Goal: Task Accomplishment & Management: Manage account settings

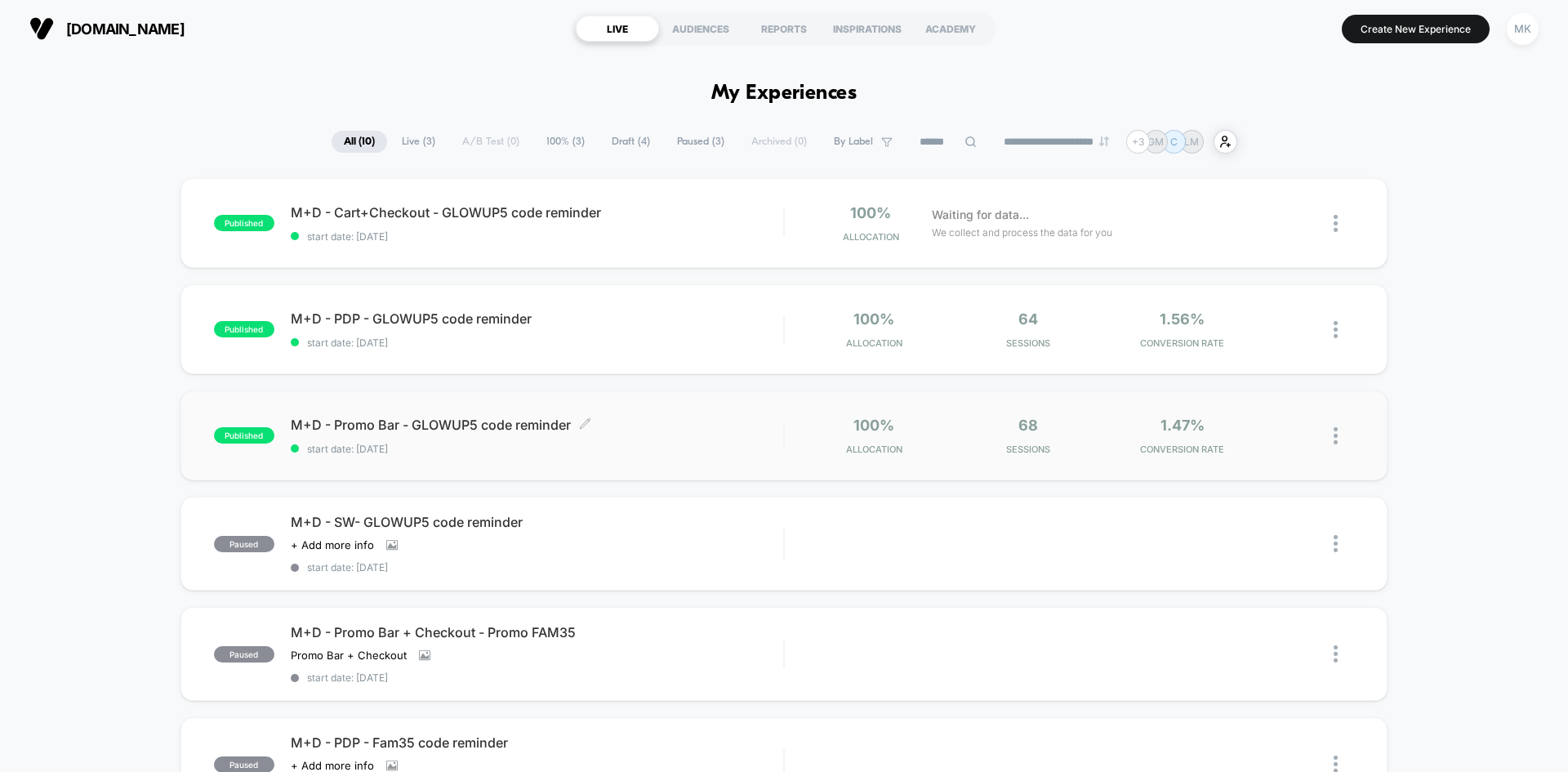
click at [719, 451] on span "start date: [DATE]" at bounding box center [538, 449] width 493 height 12
click at [1514, 36] on div "MK" at bounding box center [1522, 29] width 32 height 32
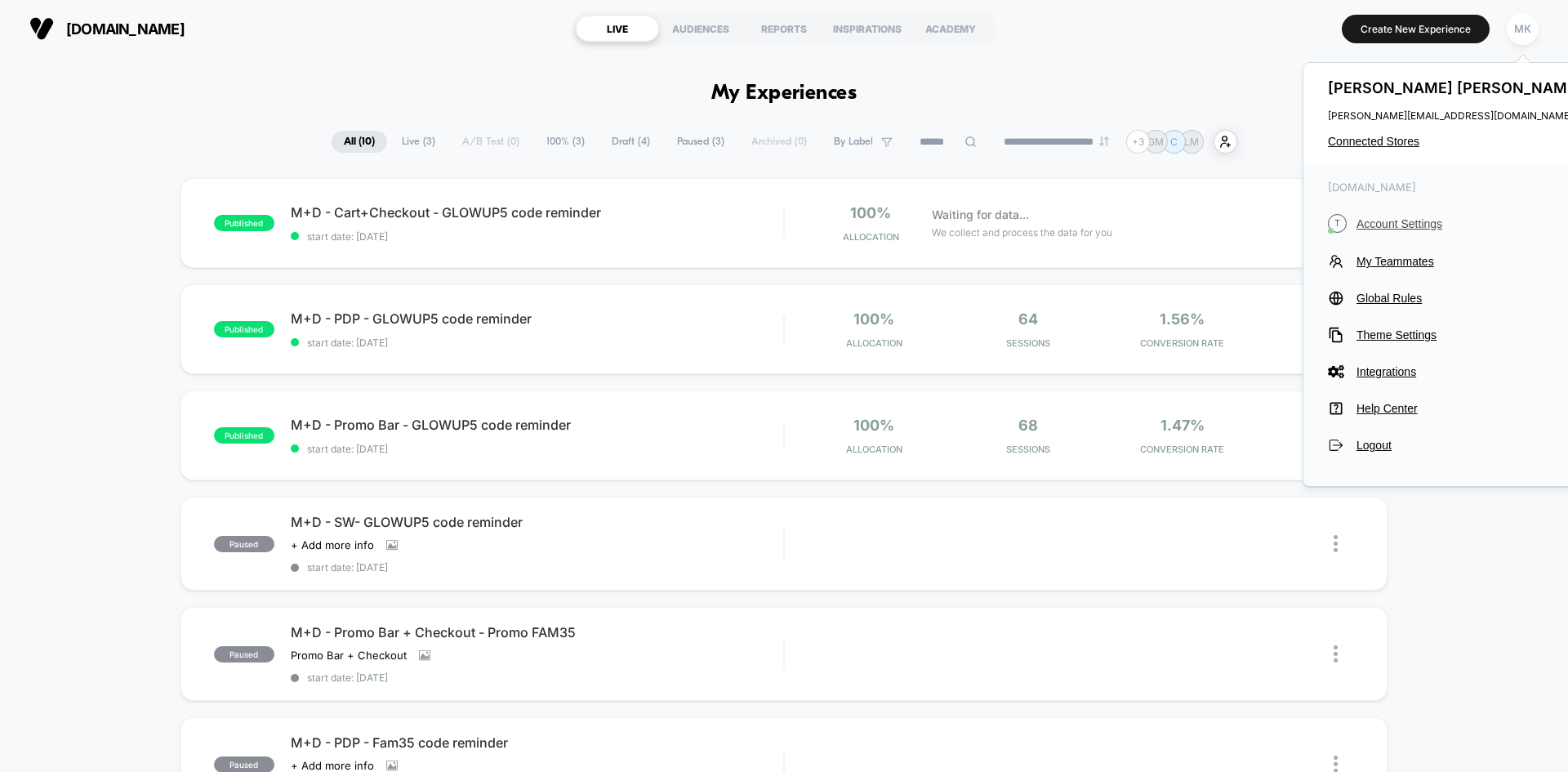
click at [1405, 221] on span "Account Settings" at bounding box center [1472, 225] width 229 height 13
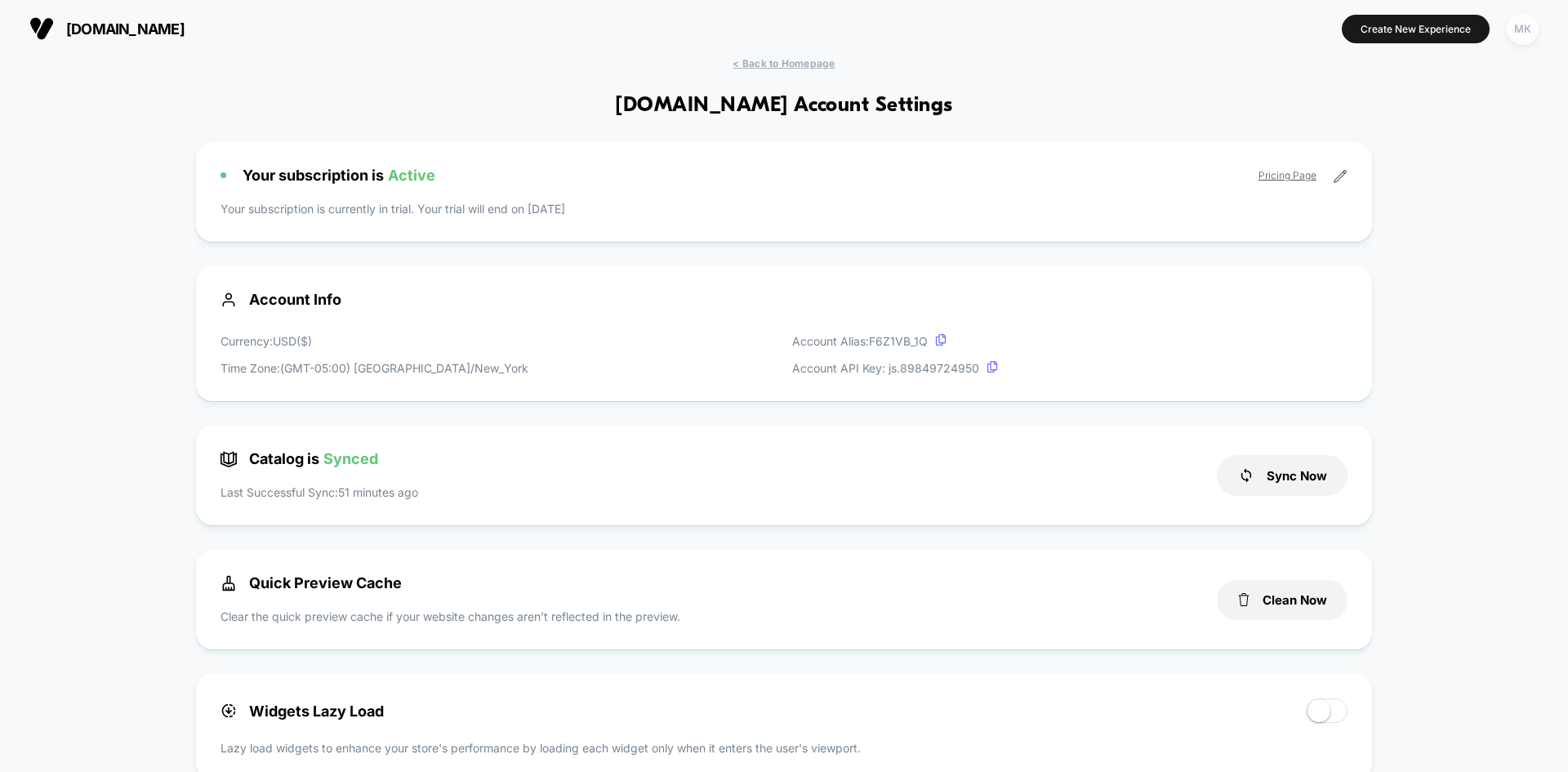
click at [1519, 32] on div "MK" at bounding box center [1522, 29] width 32 height 32
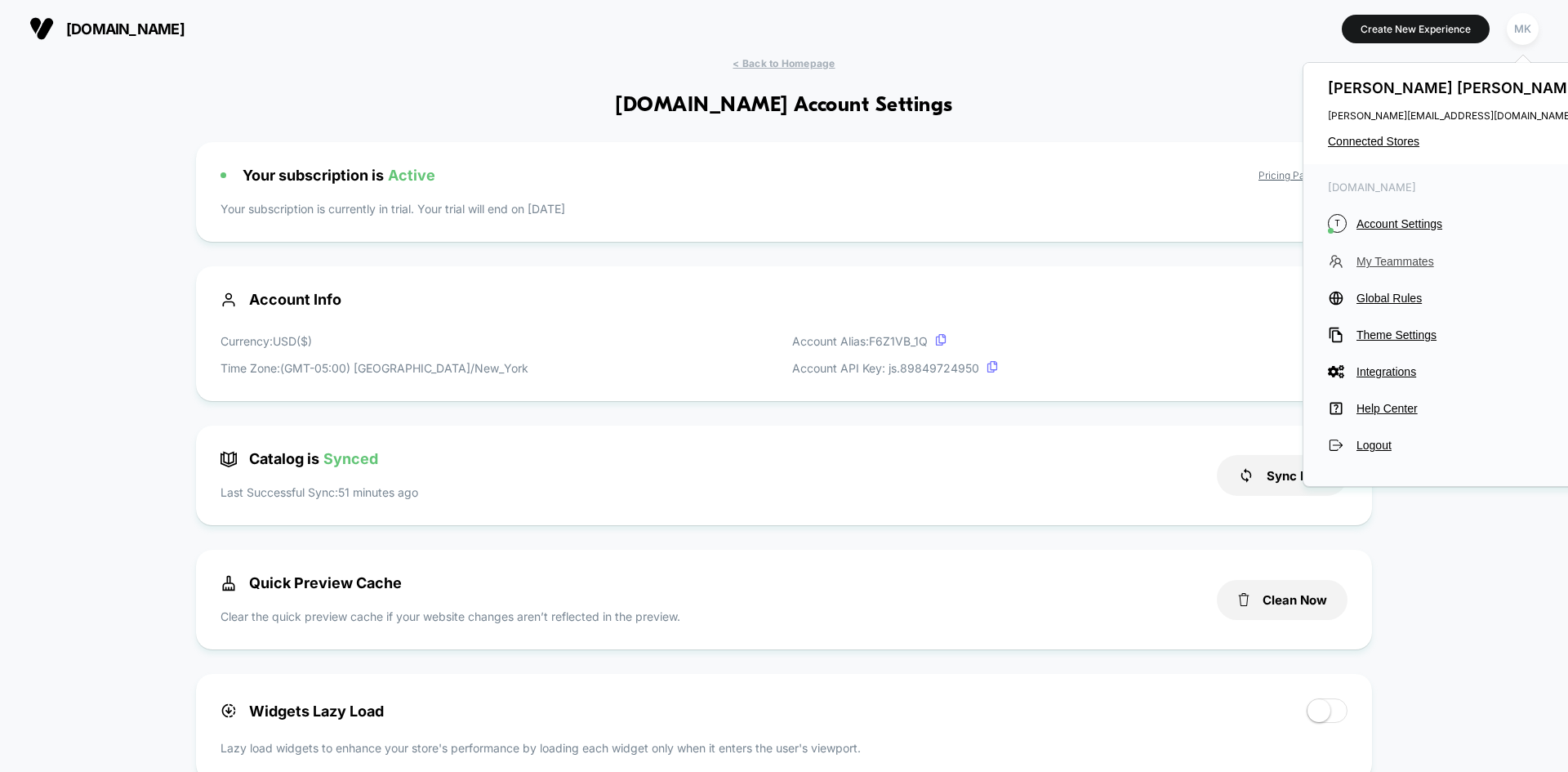
click at [1409, 263] on span "My Teammates" at bounding box center [1472, 262] width 229 height 13
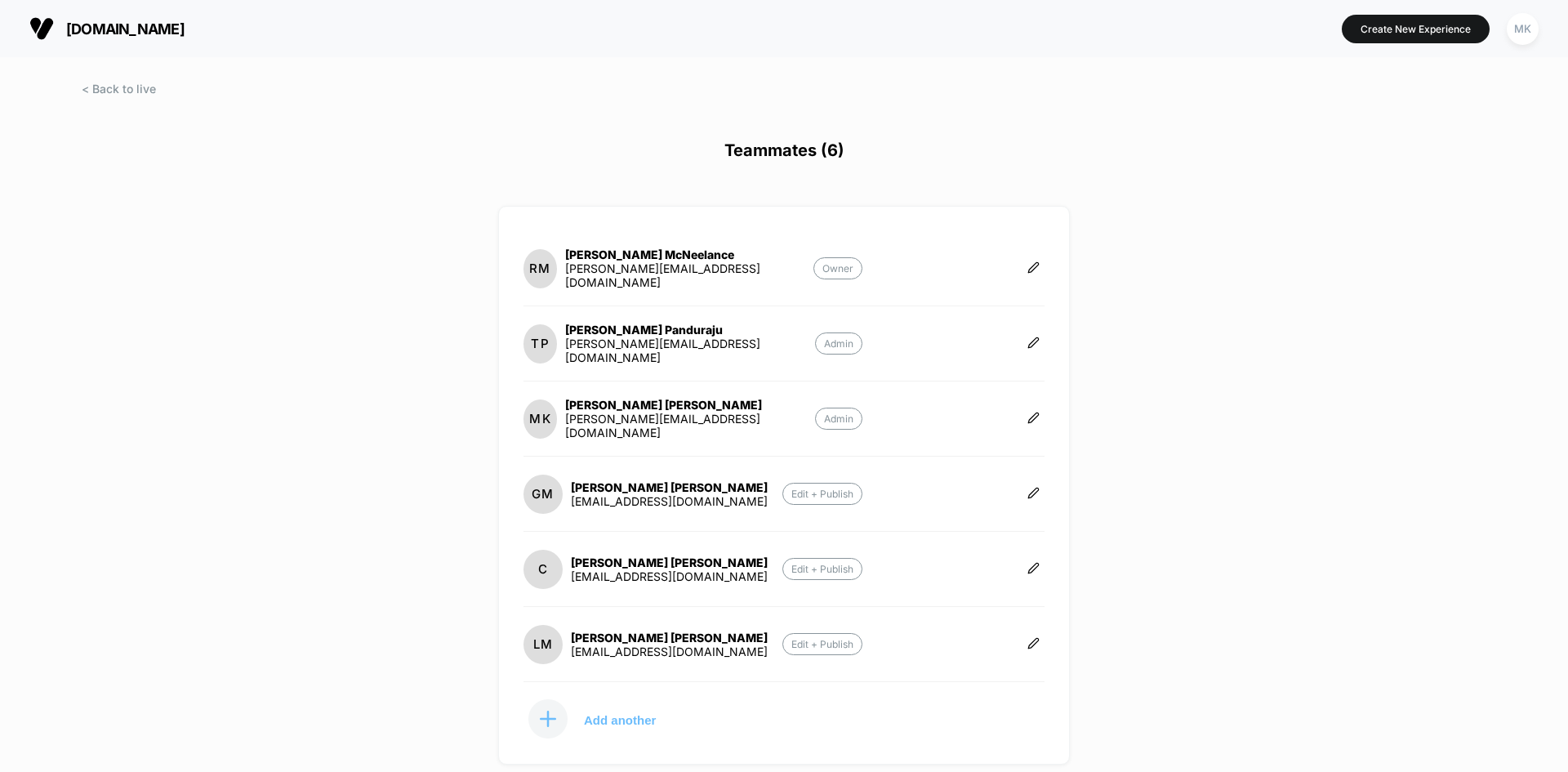
click at [613, 722] on p "Add another" at bounding box center [620, 719] width 72 height 9
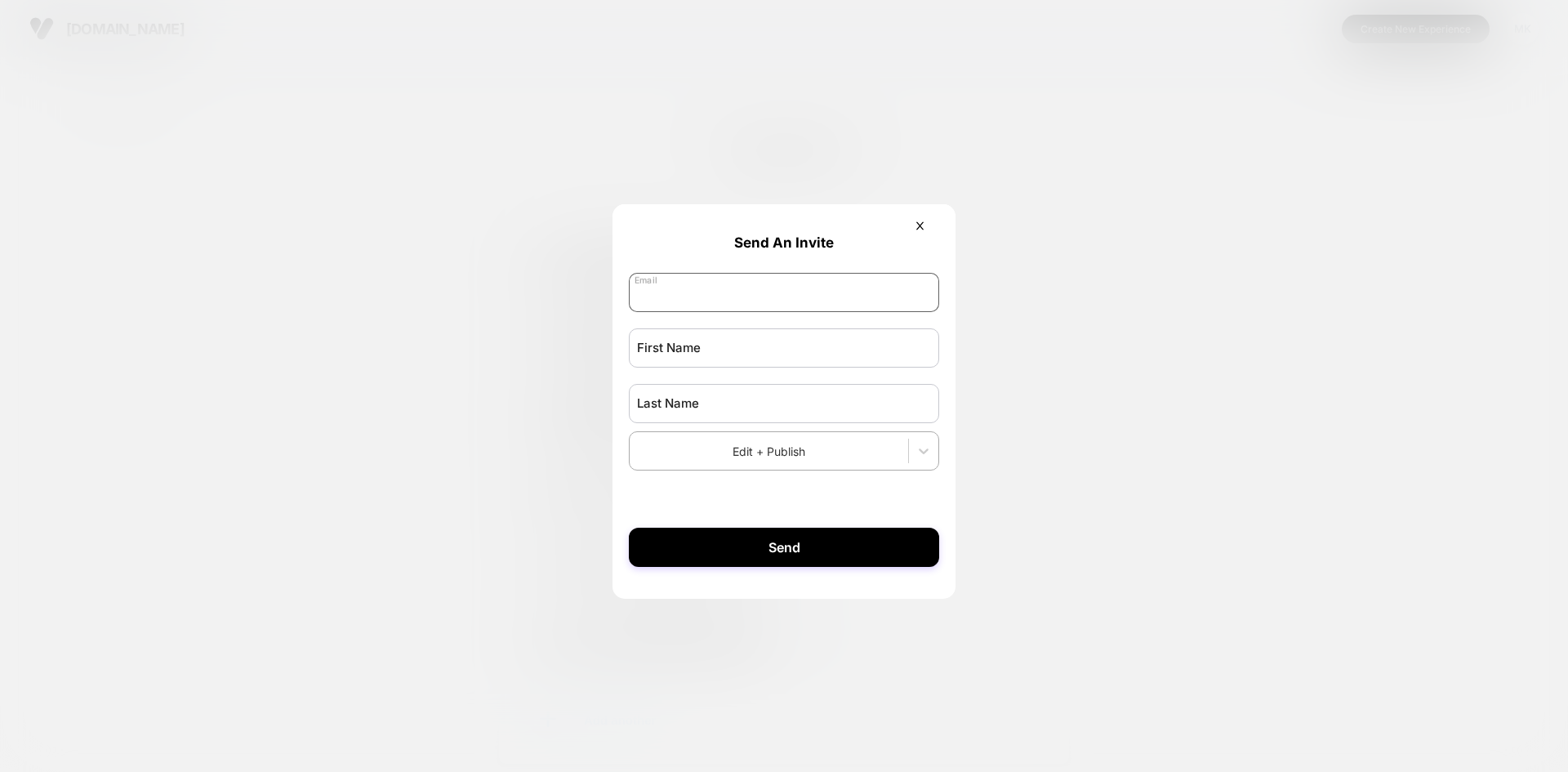
click at [837, 279] on input "email" at bounding box center [784, 292] width 310 height 39
type input "**********"
click at [777, 347] on input "text" at bounding box center [784, 348] width 310 height 39
type input "*****"
click at [803, 413] on input "text" at bounding box center [784, 403] width 310 height 39
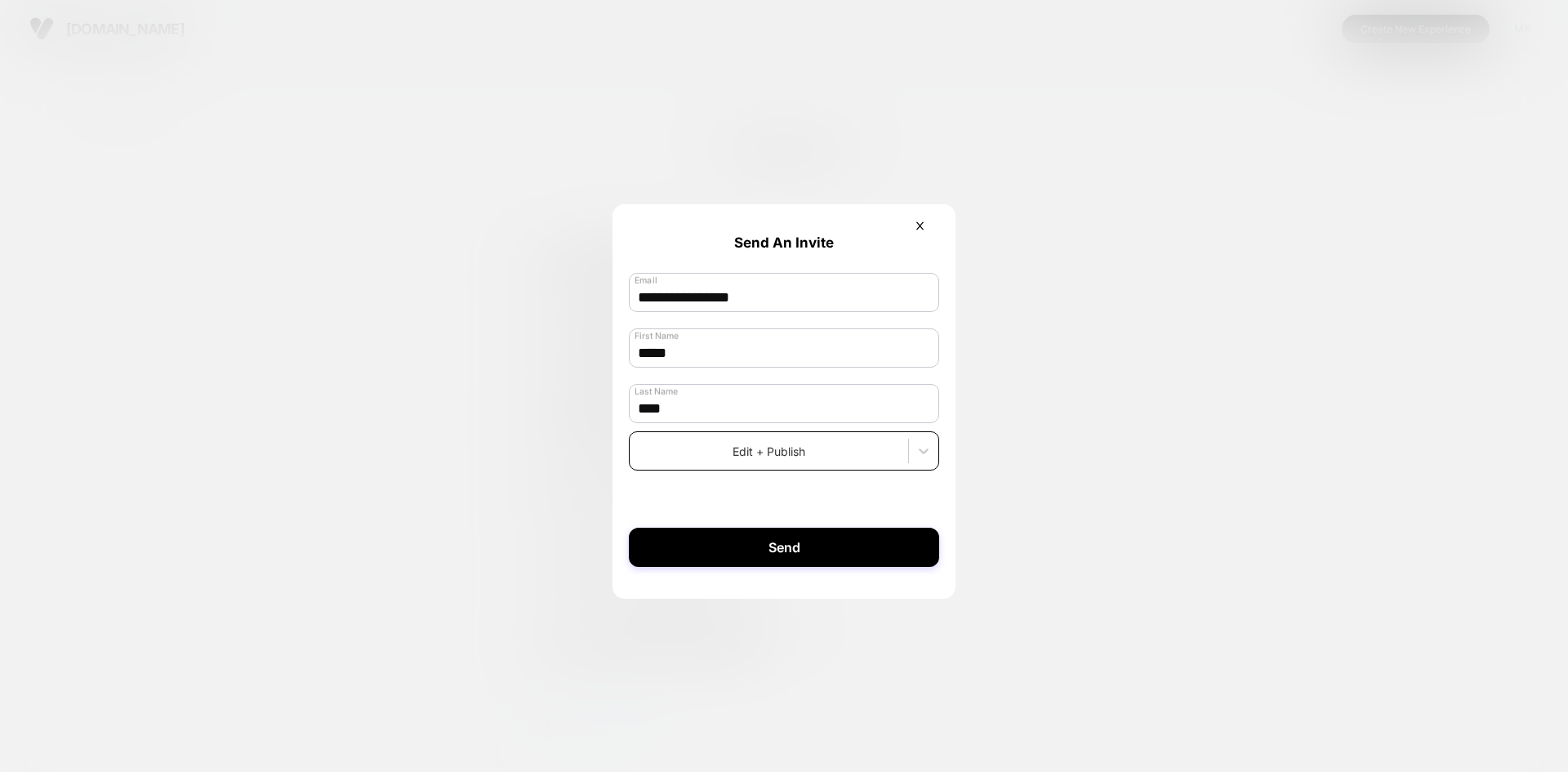
type input "****"
click at [811, 455] on div at bounding box center [769, 452] width 263 height 17
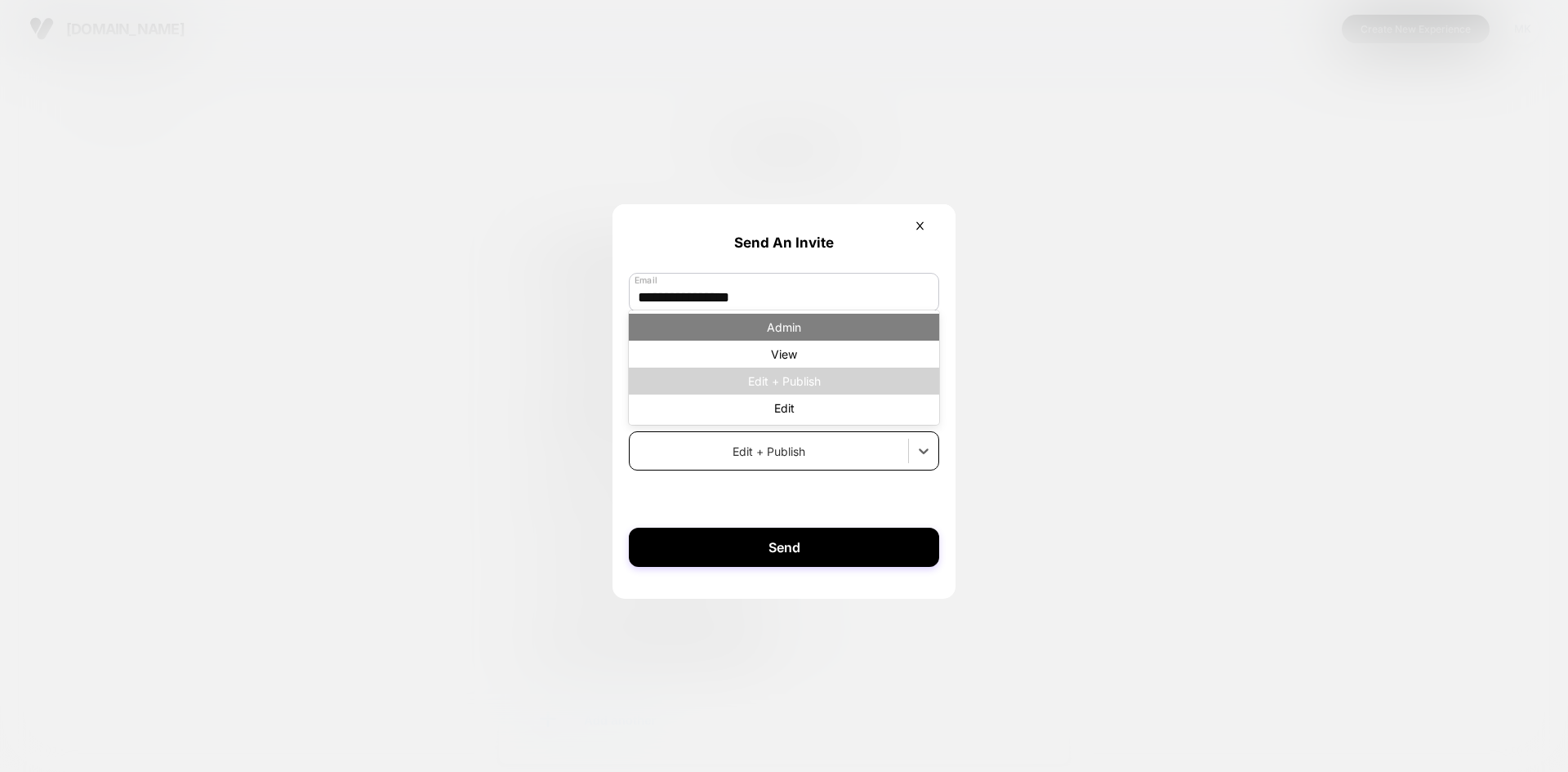
click at [805, 341] on div "Admin" at bounding box center [784, 327] width 310 height 27
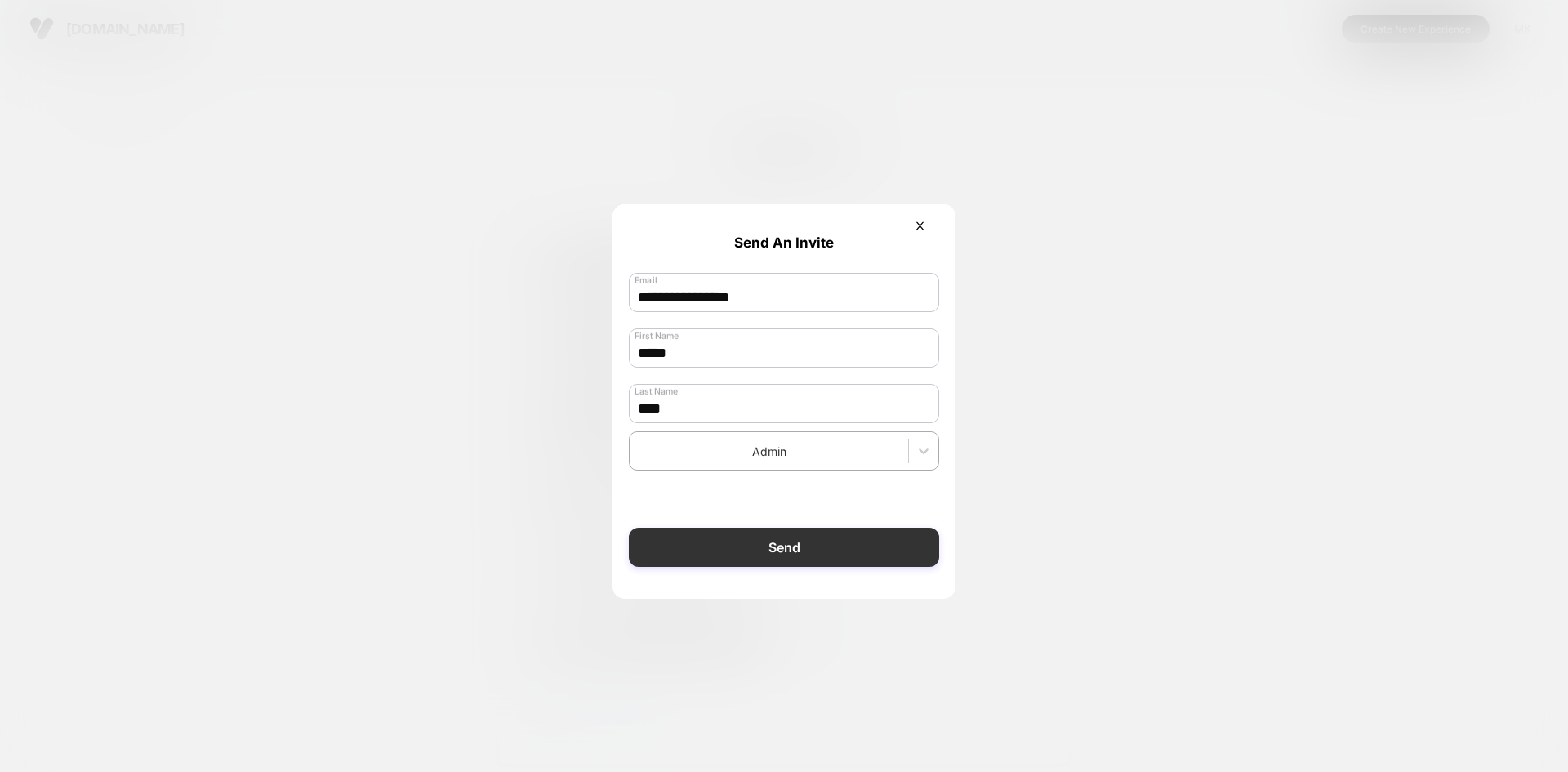
click at [783, 556] on button "Send" at bounding box center [784, 547] width 310 height 39
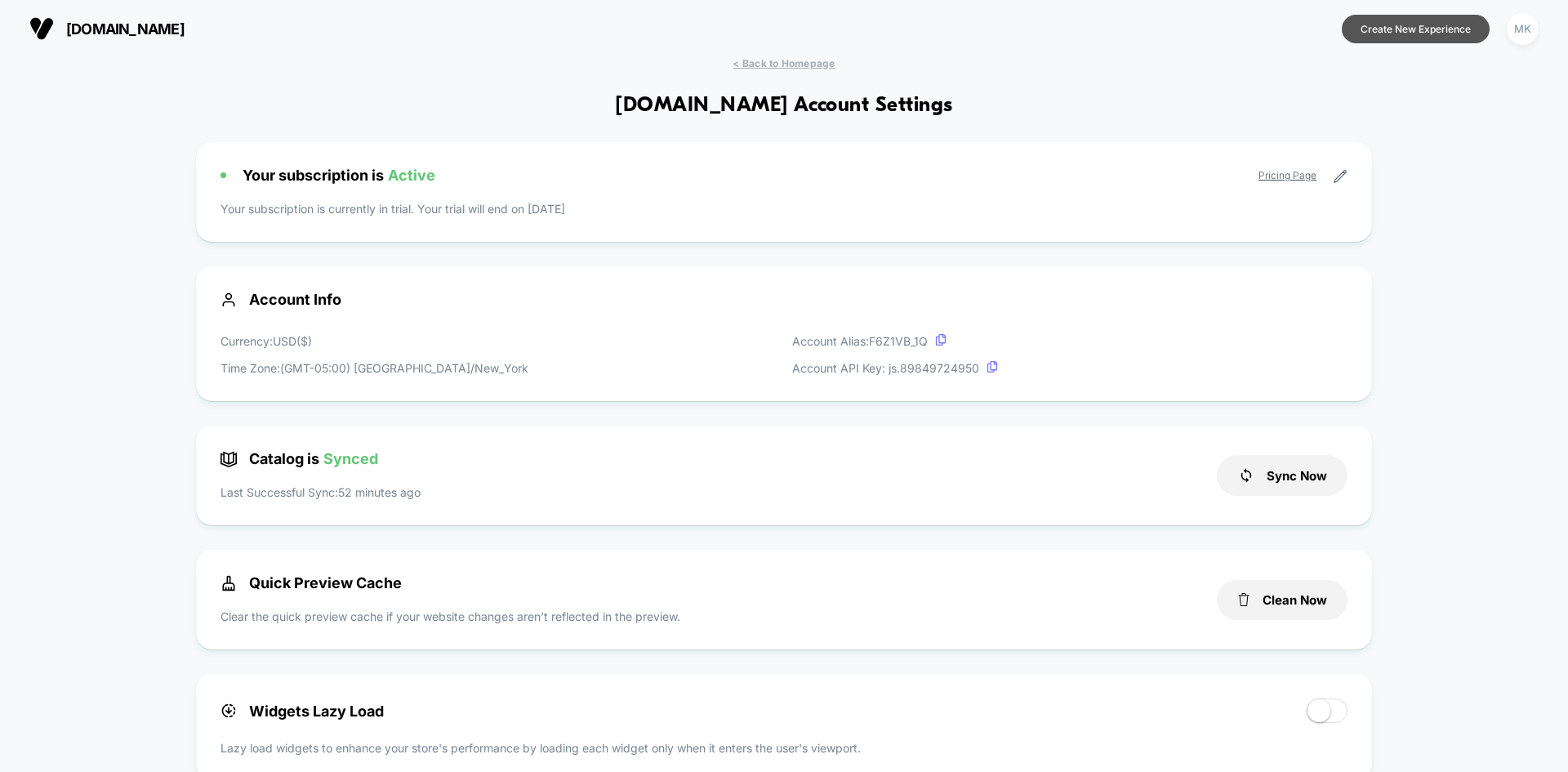
click at [1409, 30] on button "Create New Experience" at bounding box center [1415, 29] width 148 height 29
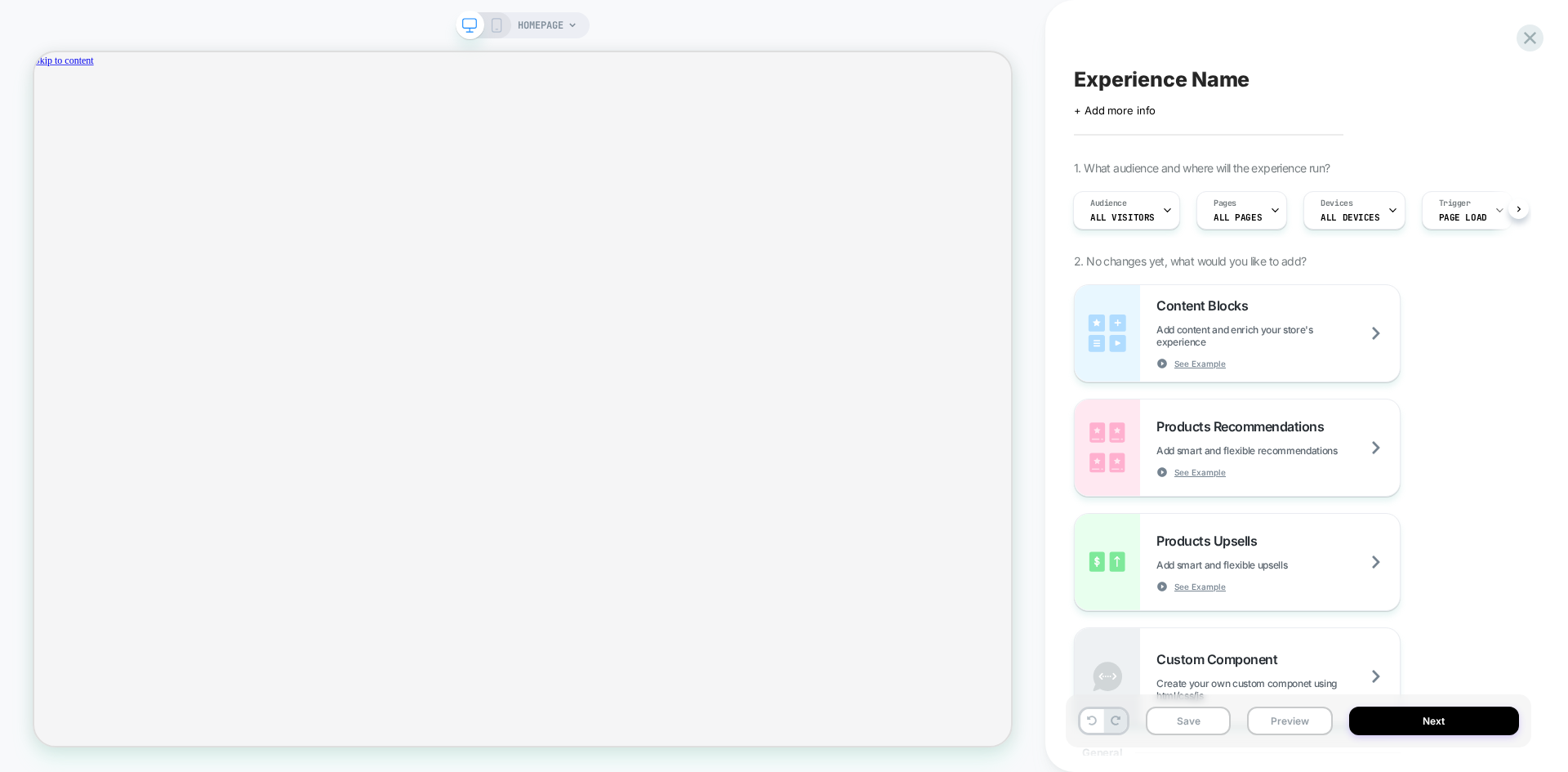
scroll to position [0, 2384]
